Goal: Information Seeking & Learning: Find specific fact

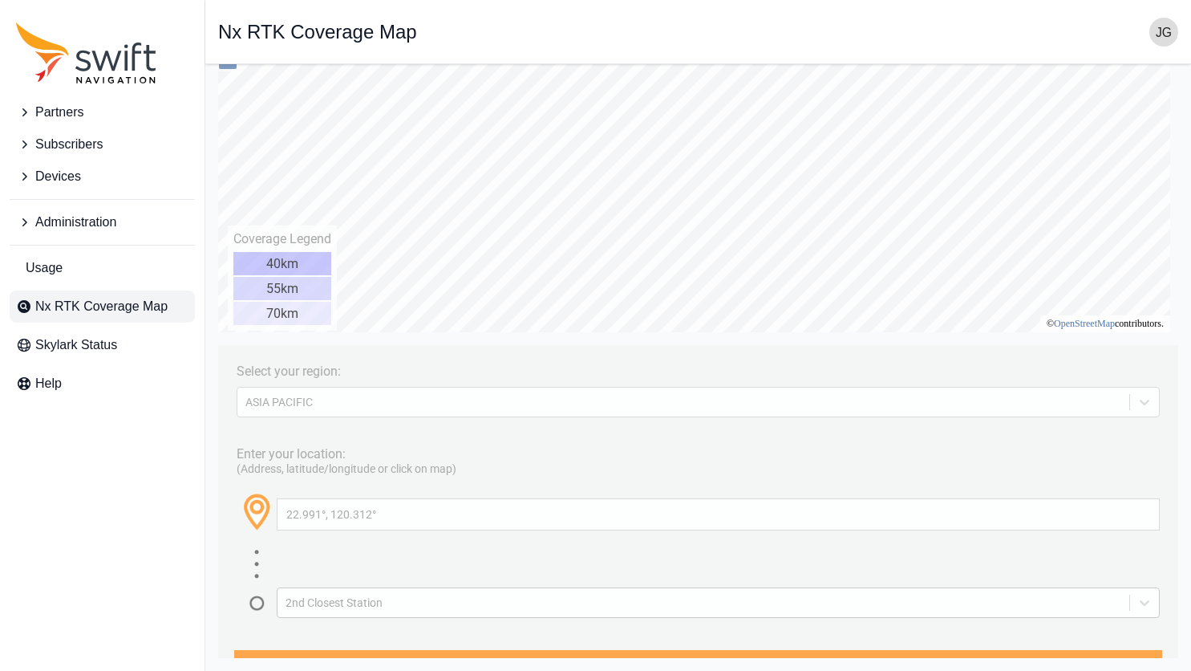
click at [640, 593] on div "2nd Closest Station" at bounding box center [718, 602] width 883 height 30
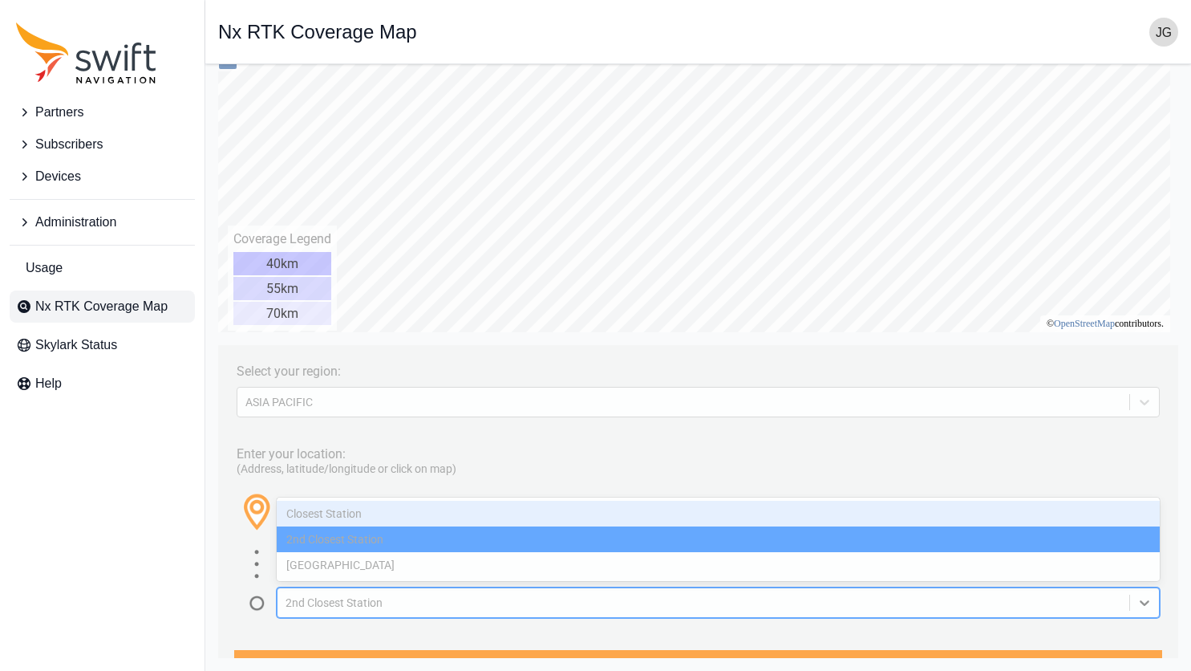
click at [644, 521] on div "Closest Station" at bounding box center [718, 514] width 883 height 26
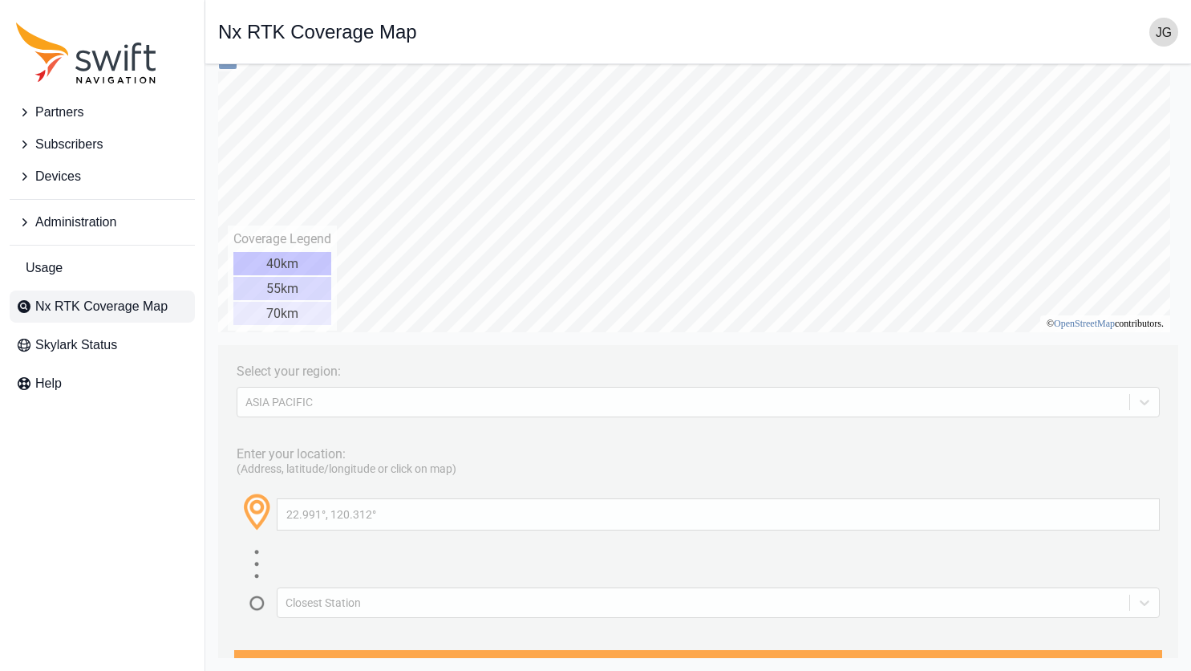
click at [697, 550] on div "22.991°, 120.312°" at bounding box center [718, 526] width 883 height 56
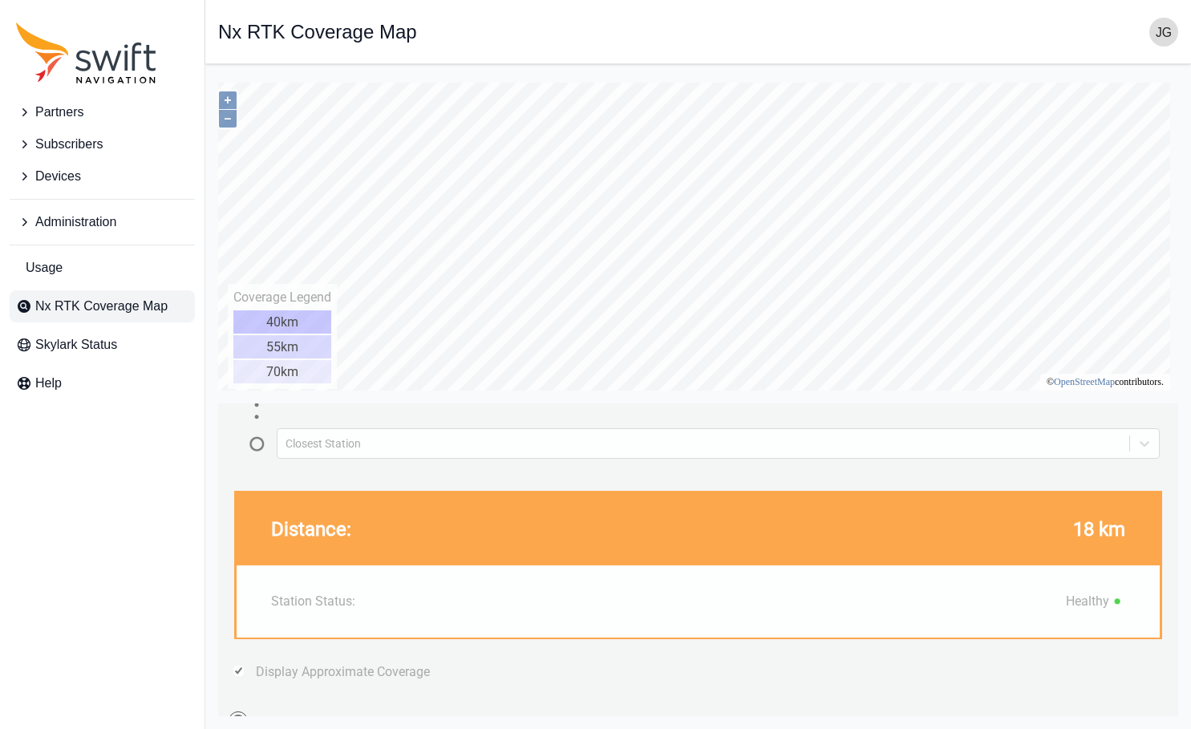
scroll to position [250, 0]
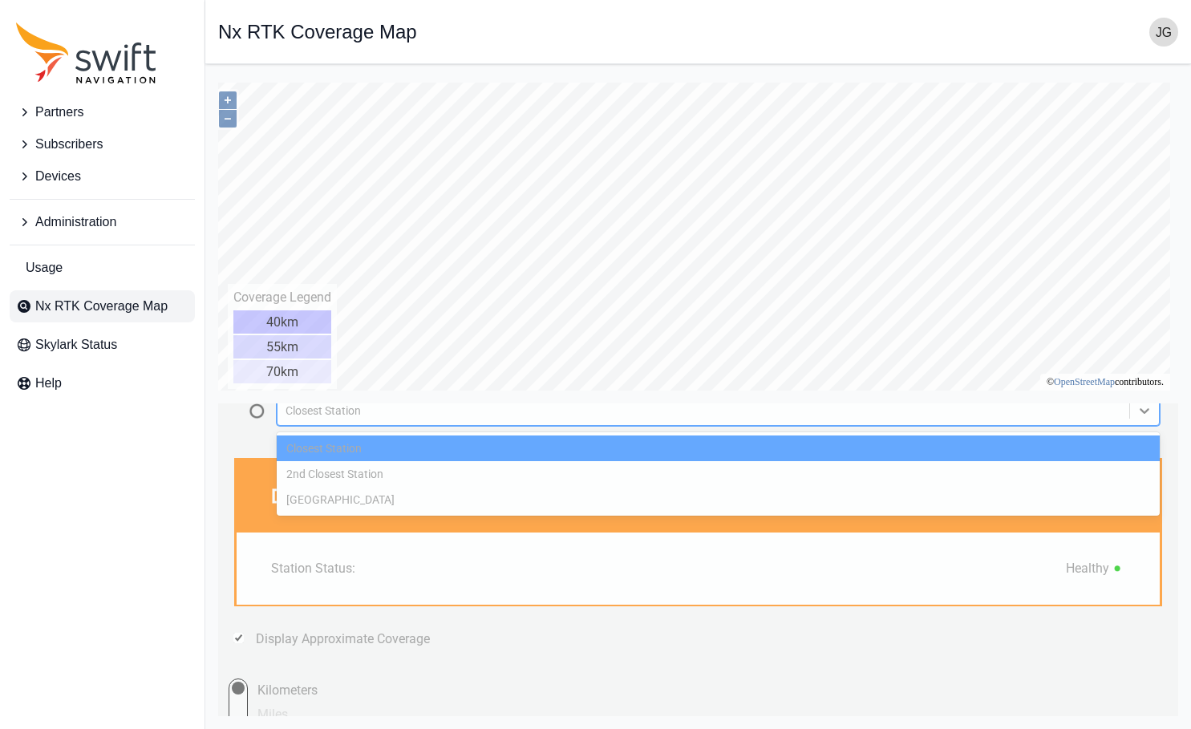
click at [648, 412] on div "Closest Station" at bounding box center [704, 410] width 836 height 13
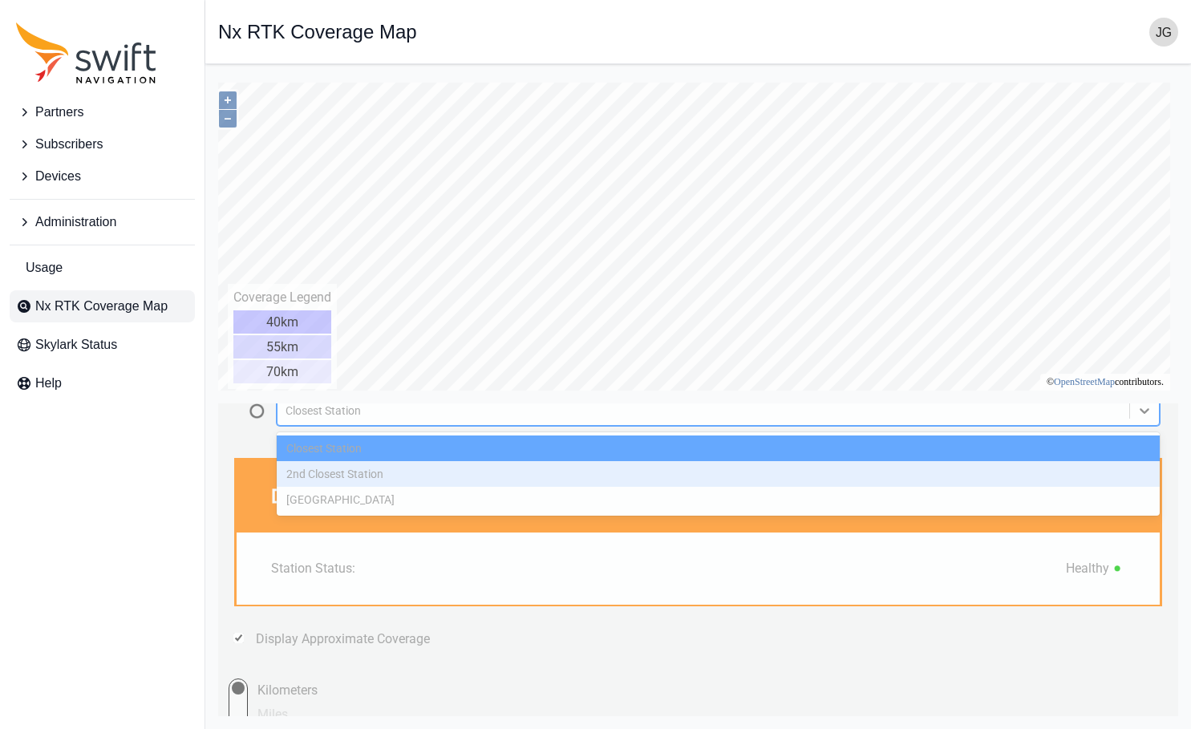
click at [618, 464] on div "2nd Closest Station" at bounding box center [718, 474] width 883 height 26
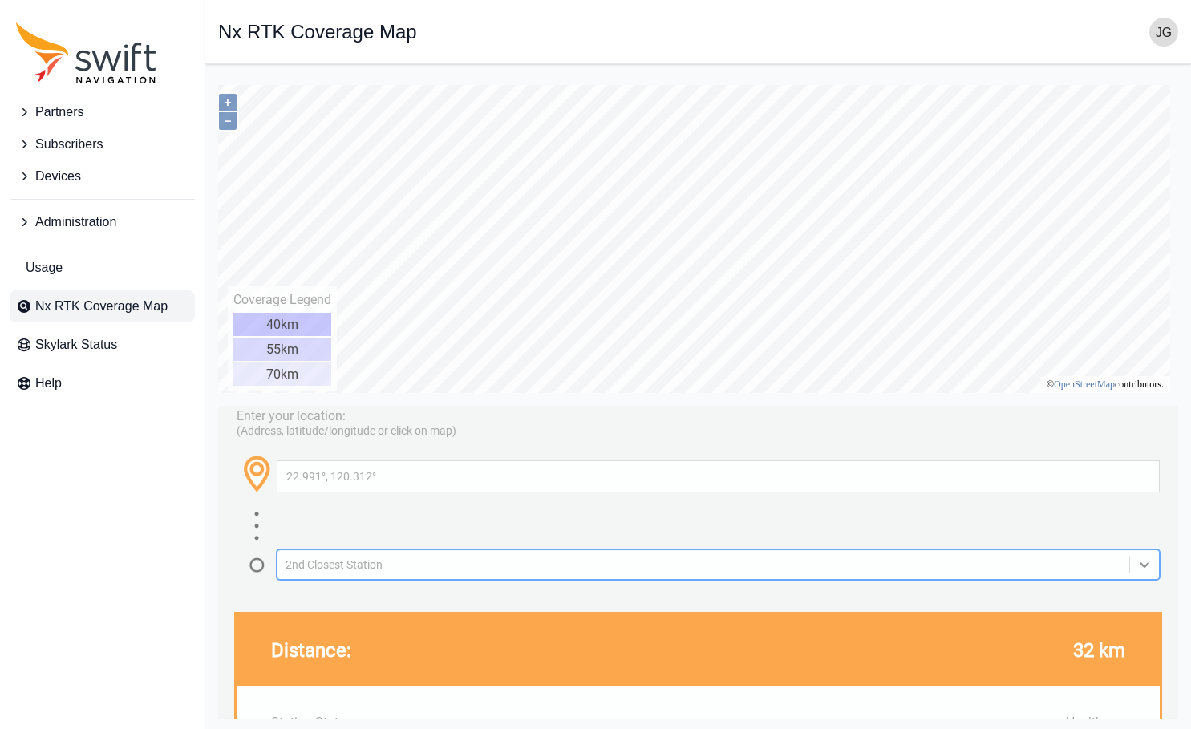
scroll to position [96, 0]
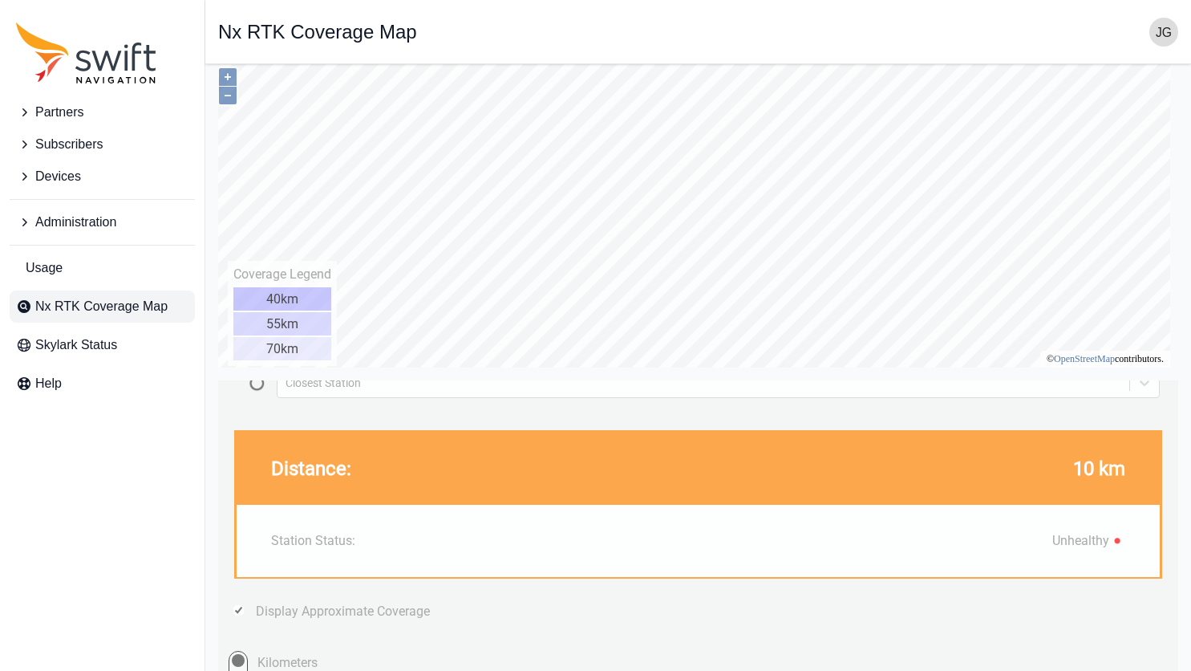
scroll to position [261, 0]
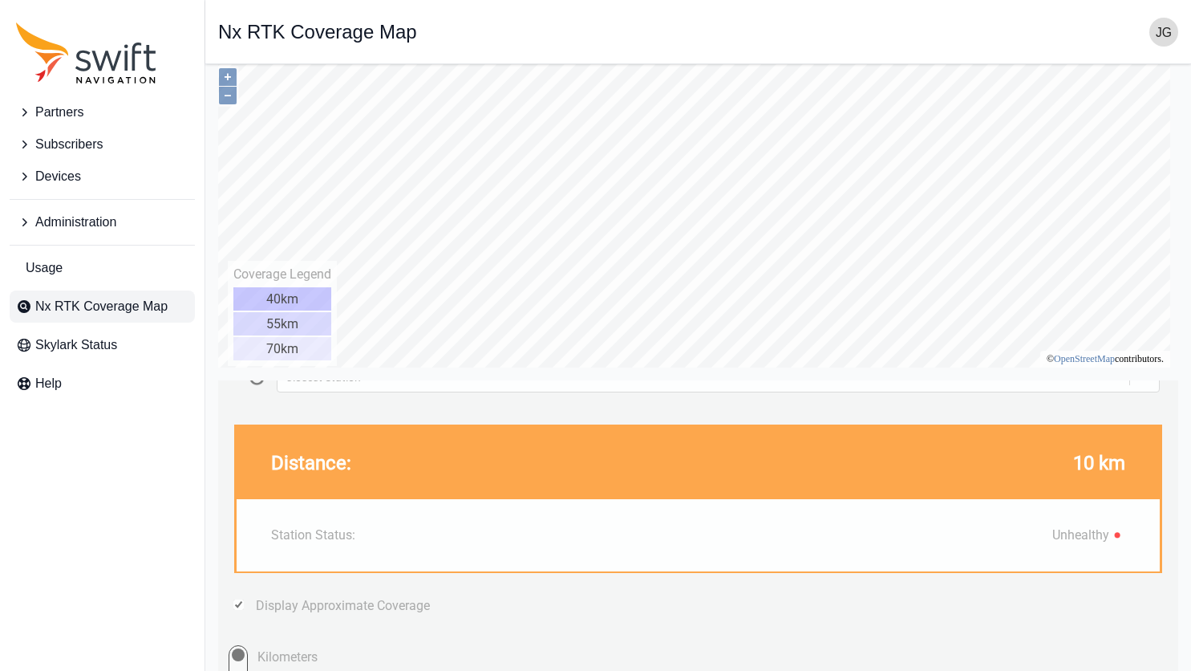
type input "31.661°, -88.348°"
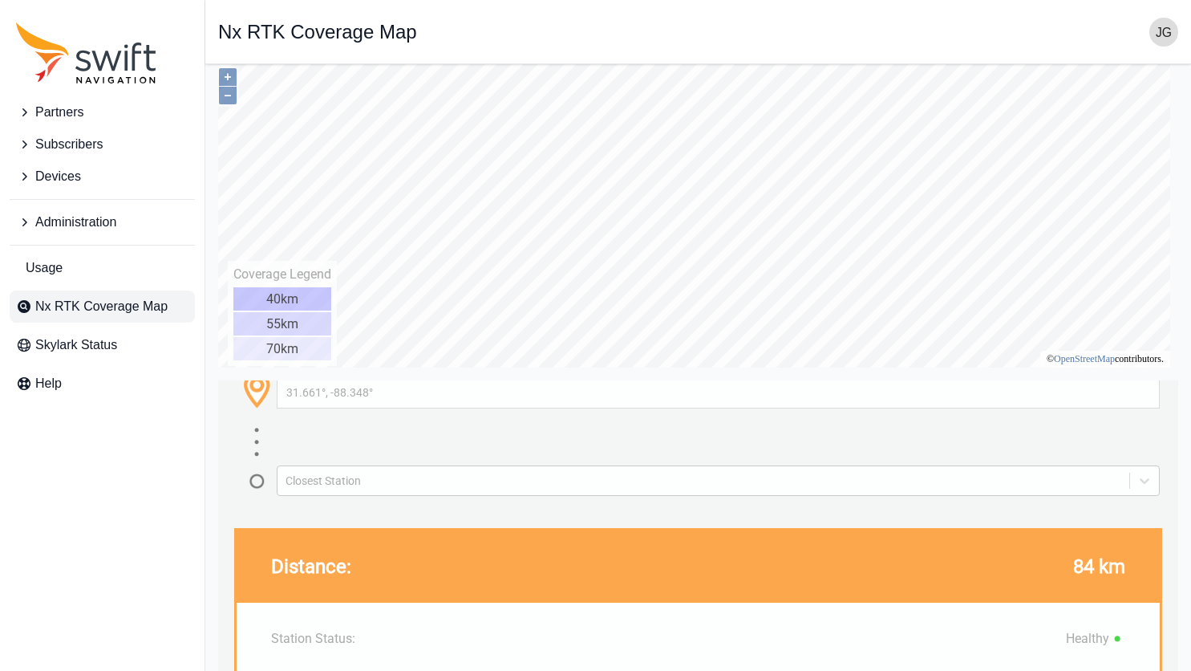
scroll to position [174, 0]
